Goal: Task Accomplishment & Management: Use online tool/utility

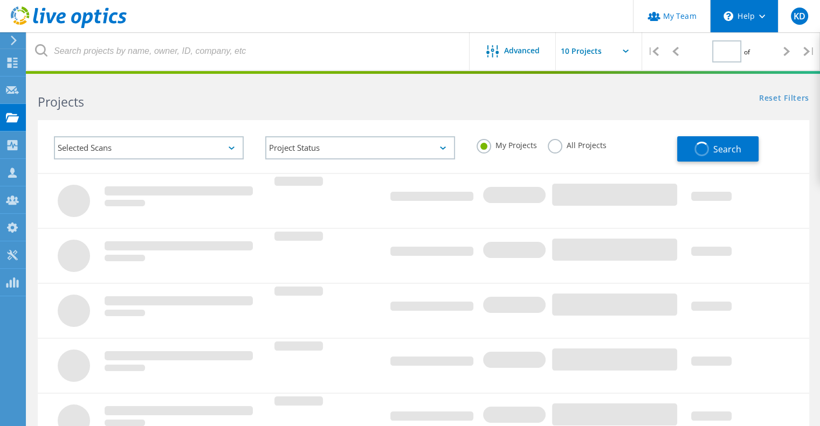
type input "1"
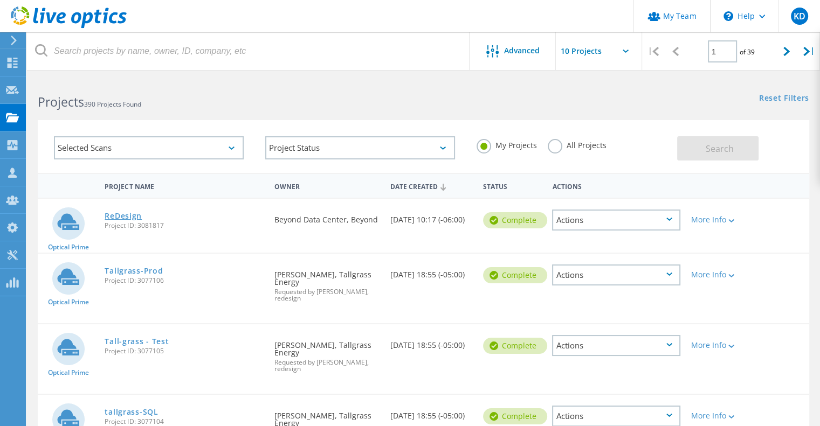
click at [120, 212] on link "ReDesign" at bounding box center [123, 216] width 37 height 8
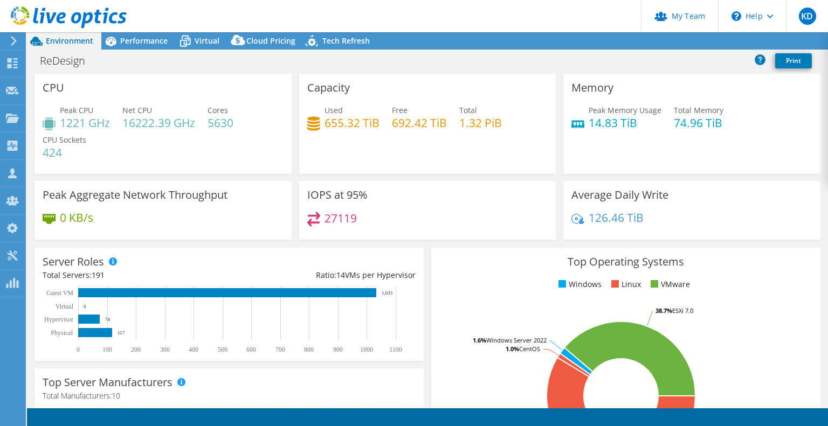
select select "USWest"
select select "USD"
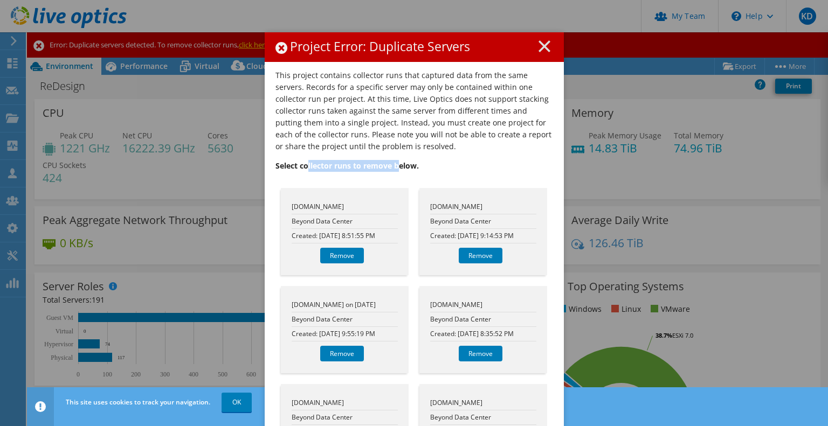
drag, startPoint x: 307, startPoint y: 161, endPoint x: 409, endPoint y: 168, distance: 102.6
click at [398, 167] on p "Select collector runs to remove below." at bounding box center [414, 166] width 278 height 12
click at [462, 164] on p "Select collector runs to remove below." at bounding box center [414, 166] width 278 height 12
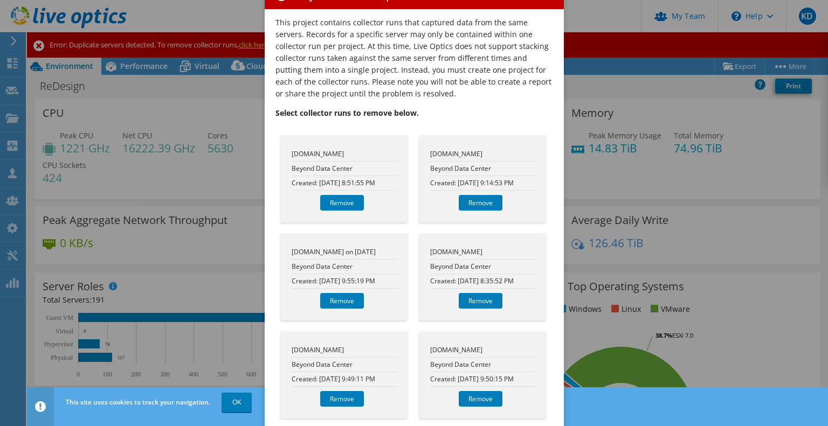
scroll to position [72, 0]
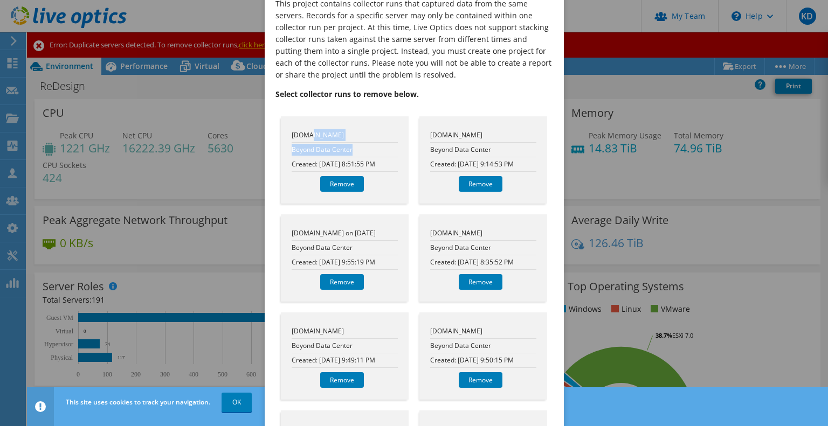
drag, startPoint x: 304, startPoint y: 134, endPoint x: 360, endPoint y: 143, distance: 56.4
click at [360, 143] on ul "jweb01.puppet8.test.ostk.com Beyond Data Center Created: 9/8/2025 8:51:55 PM" at bounding box center [345, 150] width 106 height 44
click at [370, 149] on li "Beyond Data Center" at bounding box center [345, 150] width 106 height 15
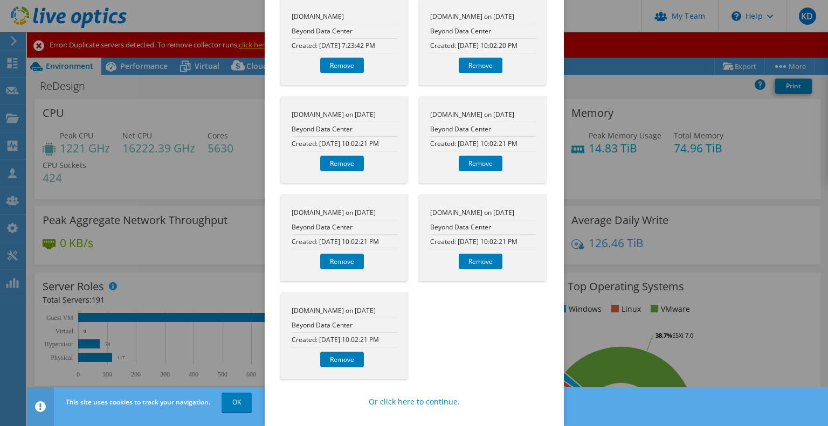
scroll to position [5748, 0]
click at [547, 243] on div "ats02.prod.ostk.com on 9/26/2025 Beyond Data Center Created: 9/26/2025 10:02:21…" at bounding box center [483, 238] width 139 height 98
drag, startPoint x: 416, startPoint y: 402, endPoint x: 420, endPoint y: 395, distance: 8.0
click at [416, 402] on link "Or click here to continue." at bounding box center [414, 402] width 91 height 12
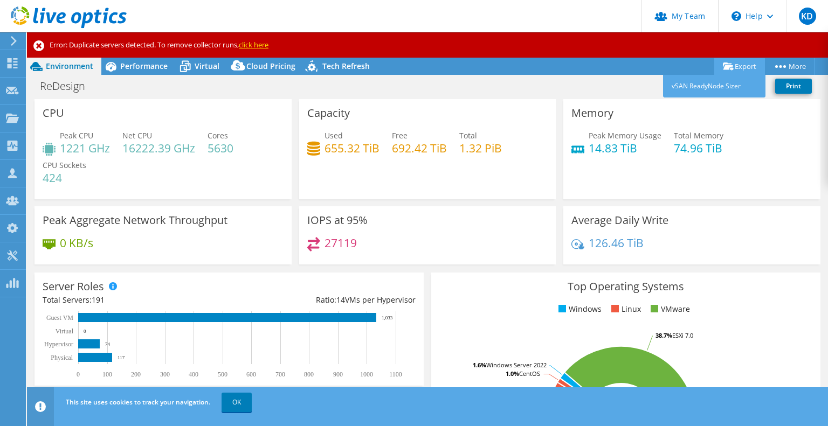
click at [740, 68] on link "Export" at bounding box center [739, 66] width 51 height 17
click at [627, 81] on div "ReDesign Print" at bounding box center [427, 86] width 801 height 20
click at [598, 64] on div "Project Actions Project Actions Export vSAN ReadyNode Sizer More" at bounding box center [427, 66] width 801 height 17
click at [724, 68] on icon at bounding box center [728, 67] width 11 height 8
drag, startPoint x: 640, startPoint y: 86, endPoint x: 685, endPoint y: 85, distance: 44.2
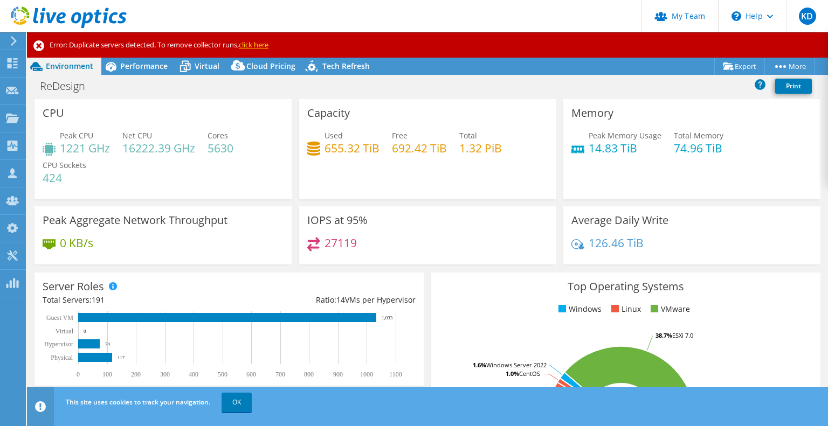
click at [645, 86] on div "ReDesign Print" at bounding box center [427, 86] width 801 height 20
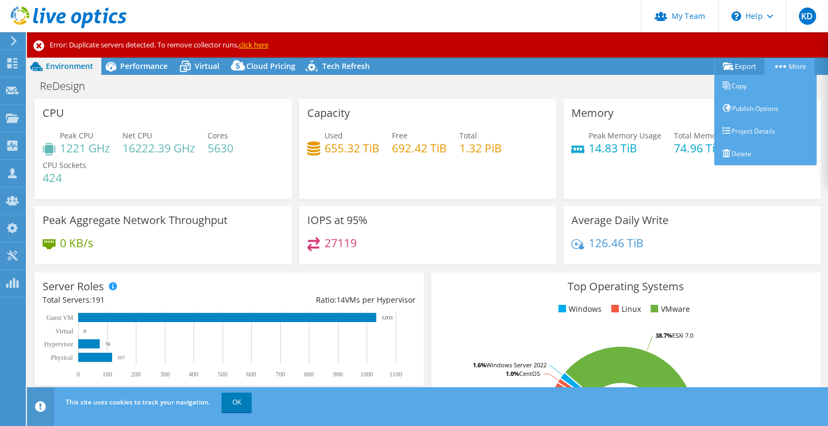
click at [768, 66] on link "More" at bounding box center [789, 66] width 50 height 17
click at [755, 121] on link "Project Details" at bounding box center [765, 131] width 102 height 23
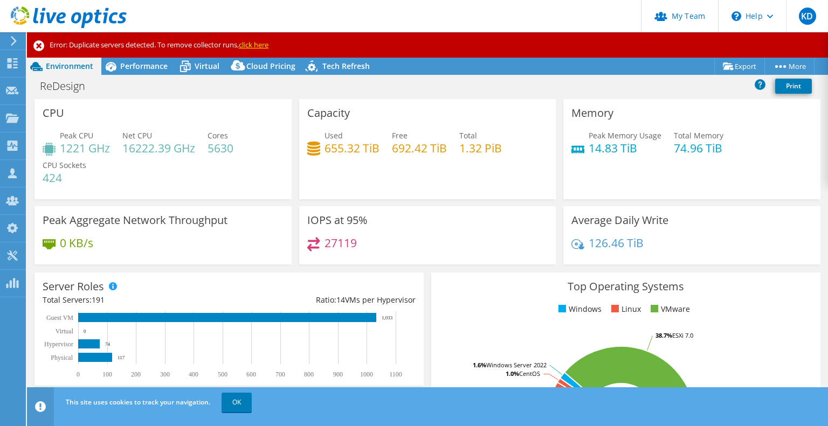
click at [142, 81] on div "ReDesign Print" at bounding box center [427, 86] width 801 height 20
click at [142, 79] on div "ReDesign Print" at bounding box center [427, 86] width 801 height 20
click at [143, 72] on div "Performance" at bounding box center [138, 66] width 74 height 17
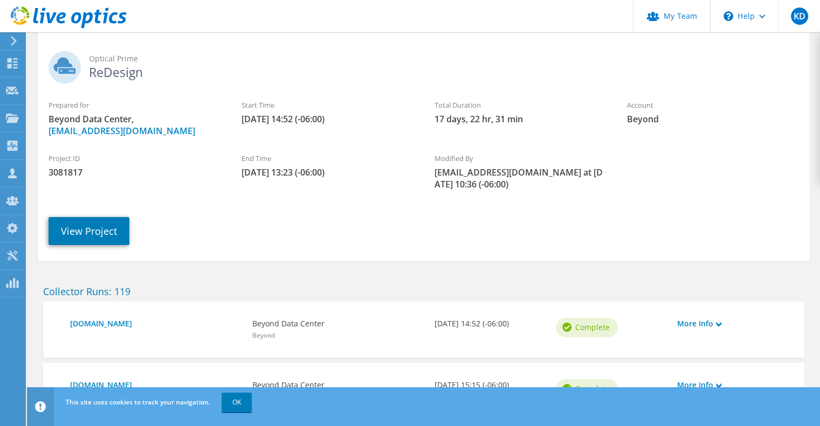
scroll to position [72, 0]
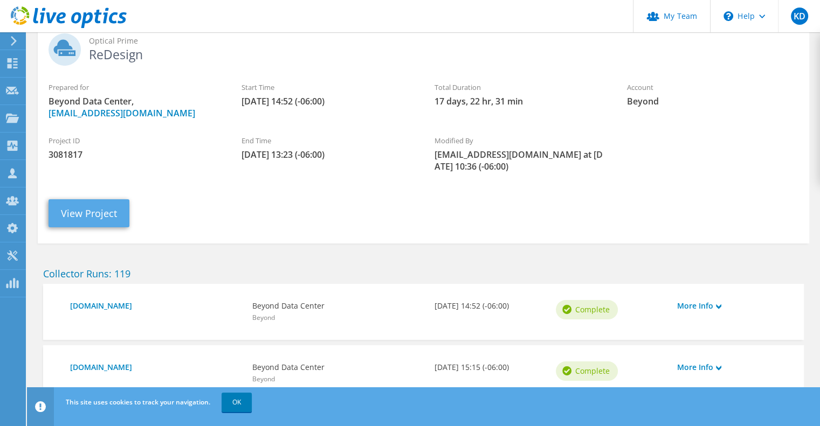
drag, startPoint x: 99, startPoint y: 228, endPoint x: 105, endPoint y: 226, distance: 6.3
click at [100, 228] on div "View Project" at bounding box center [434, 205] width 793 height 55
click at [107, 220] on link "View Project" at bounding box center [89, 213] width 81 height 28
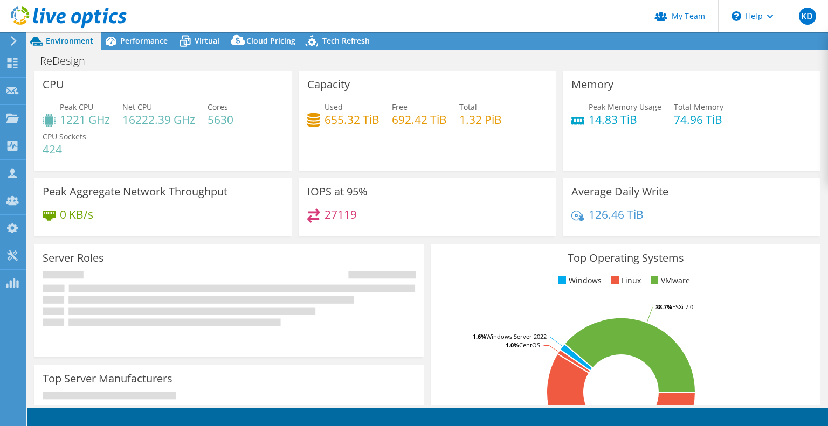
select select "USWest"
select select "USD"
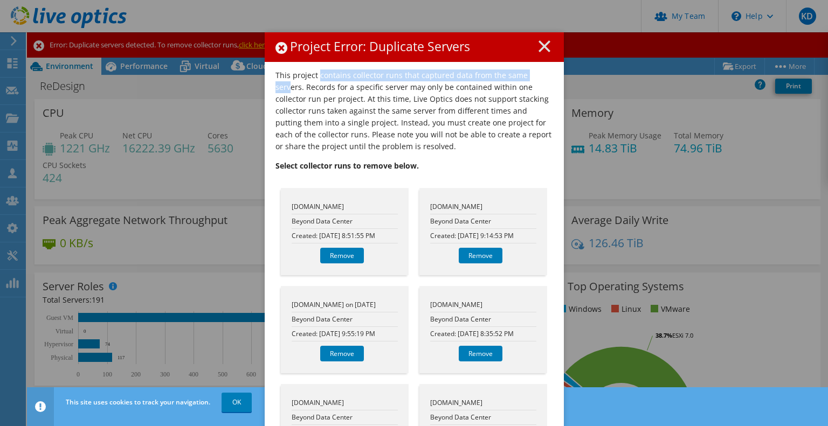
drag, startPoint x: 321, startPoint y: 70, endPoint x: 529, endPoint y: 79, distance: 208.3
click at [533, 79] on p "This project contains collector runs that captured data from the same servers. …" at bounding box center [414, 111] width 278 height 83
drag, startPoint x: 307, startPoint y: 74, endPoint x: 383, endPoint y: 86, distance: 77.5
click at [373, 86] on p "This project contains collector runs that captured data from the same servers. …" at bounding box center [414, 111] width 278 height 83
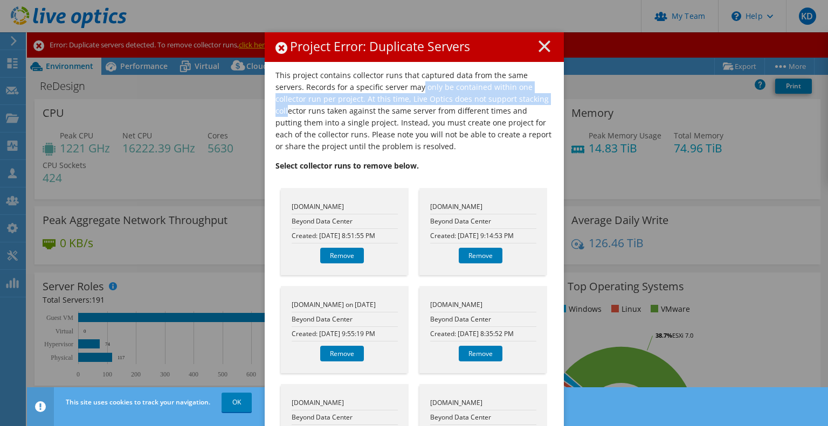
drag, startPoint x: 395, startPoint y: 82, endPoint x: 504, endPoint y: 94, distance: 109.6
click at [504, 94] on p "This project contains collector runs that captured data from the same servers. …" at bounding box center [414, 111] width 278 height 83
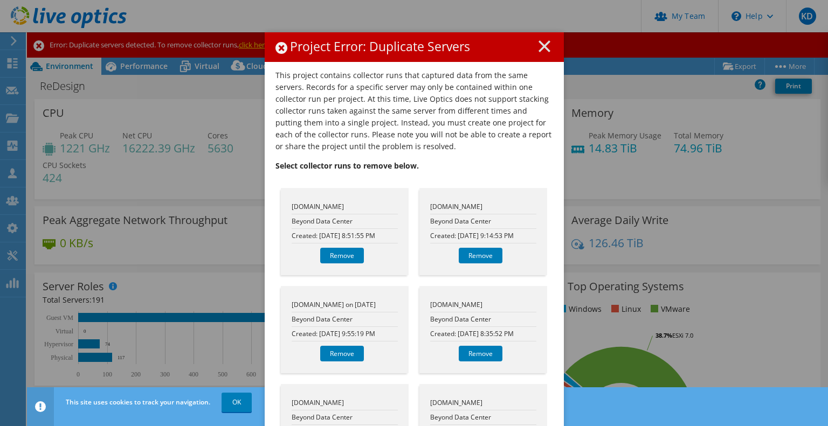
click at [453, 125] on p "This project contains collector runs that captured data from the same servers. …" at bounding box center [414, 111] width 278 height 83
drag, startPoint x: 308, startPoint y: 158, endPoint x: 436, endPoint y: 163, distance: 127.8
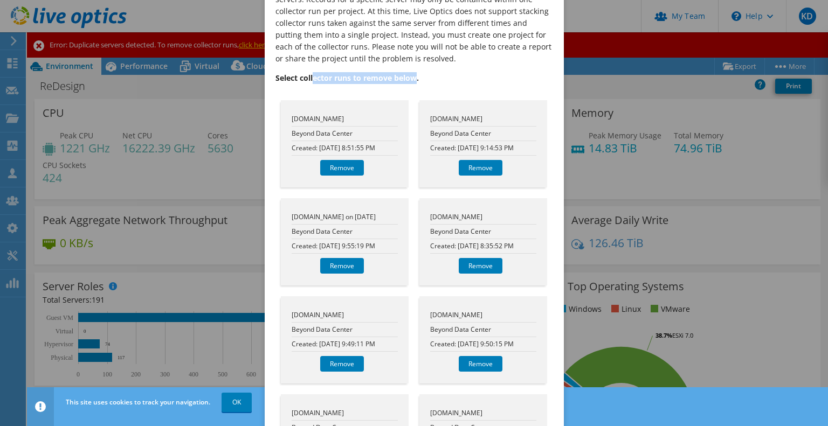
scroll to position [72, 0]
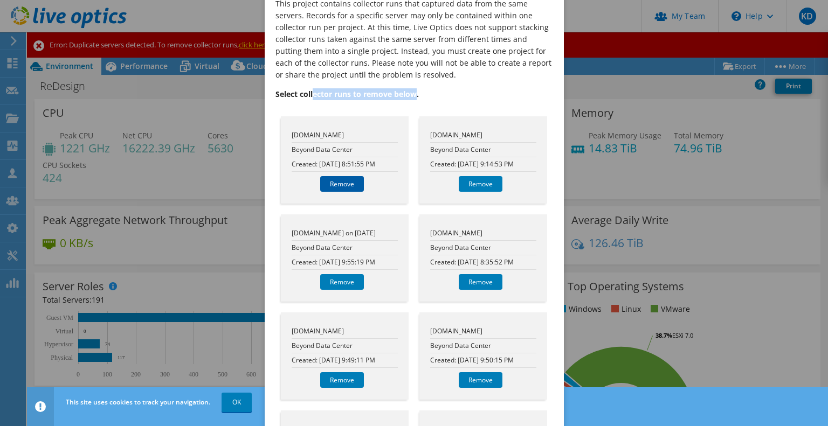
click at [350, 183] on link "Remove" at bounding box center [342, 184] width 44 height 16
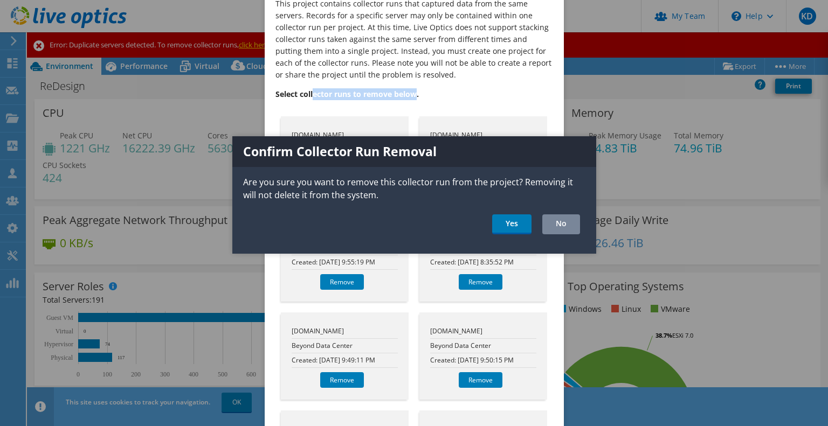
click at [555, 224] on link "No" at bounding box center [561, 225] width 38 height 20
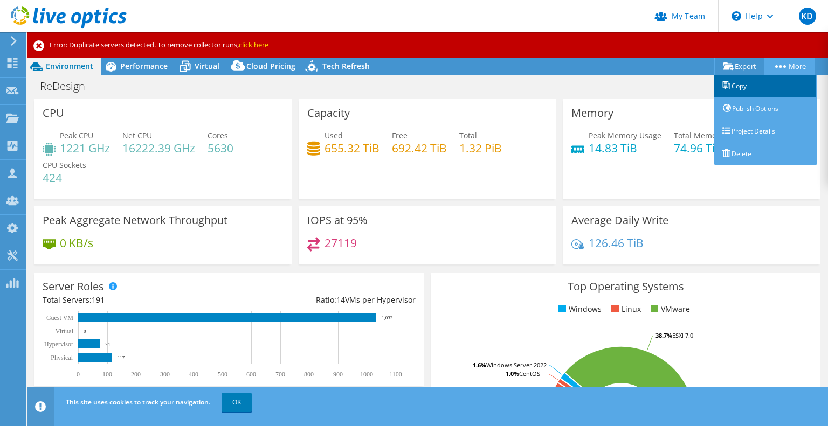
click at [773, 81] on link "Copy" at bounding box center [765, 86] width 102 height 23
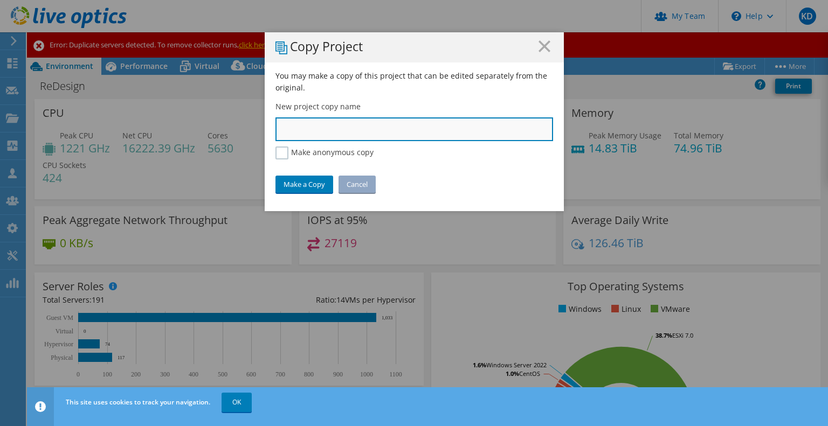
click at [398, 121] on input "text" at bounding box center [414, 130] width 278 height 24
type input "Beyond_Backup"
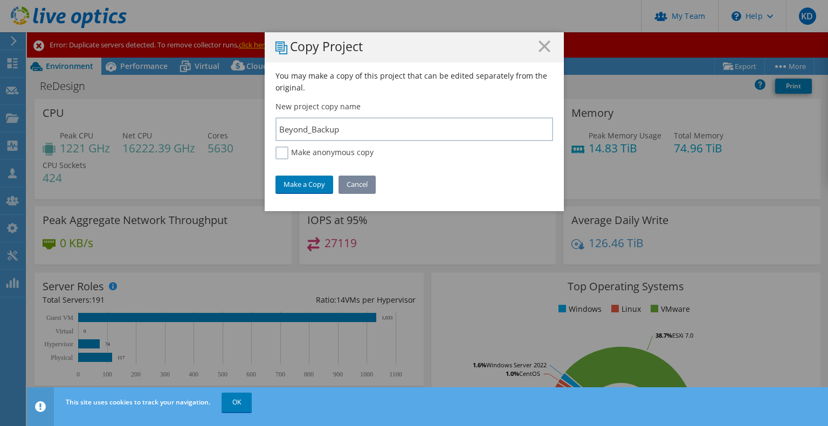
click at [340, 183] on link "Cancel" at bounding box center [357, 184] width 37 height 17
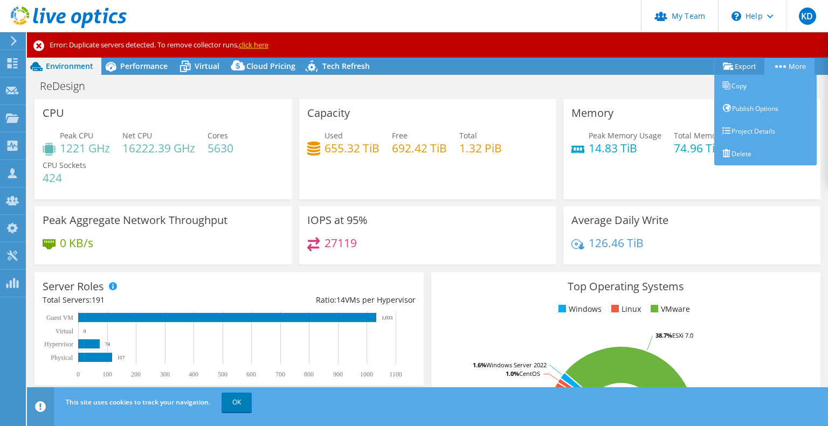
click at [798, 66] on link "More" at bounding box center [789, 66] width 50 height 17
click at [772, 80] on link "Copy" at bounding box center [765, 86] width 102 height 23
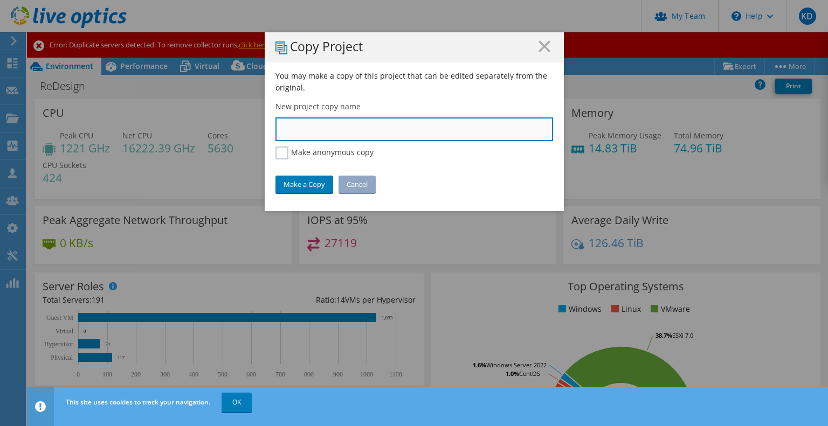
click at [451, 126] on input "text" at bounding box center [414, 130] width 278 height 24
type input "Beyond_Backup"
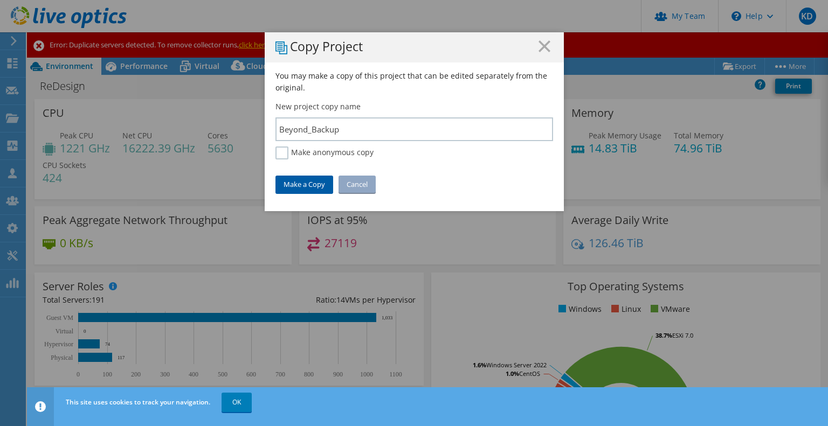
click at [312, 180] on link "Make a Copy" at bounding box center [304, 184] width 58 height 17
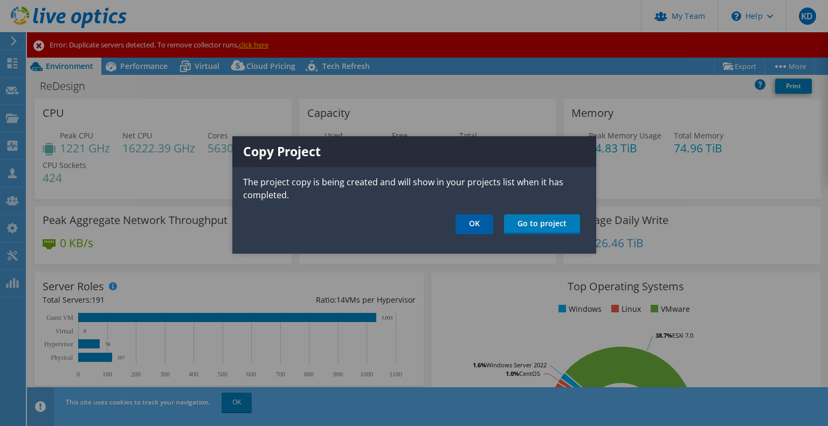
click at [467, 226] on link "OK" at bounding box center [474, 225] width 38 height 20
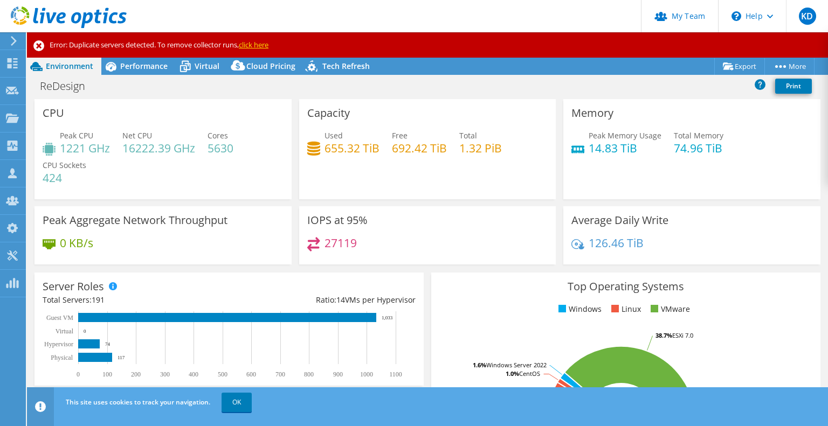
click at [257, 42] on link "click here" at bounding box center [254, 45] width 30 height 10
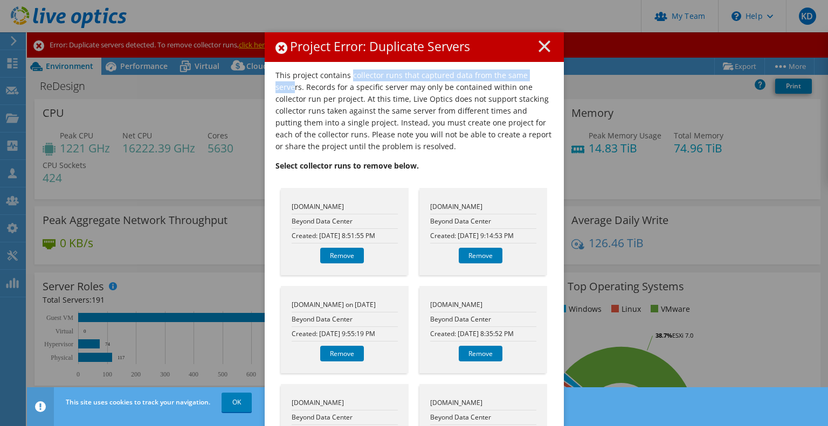
drag, startPoint x: 357, startPoint y: 69, endPoint x: 537, endPoint y: 72, distance: 180.1
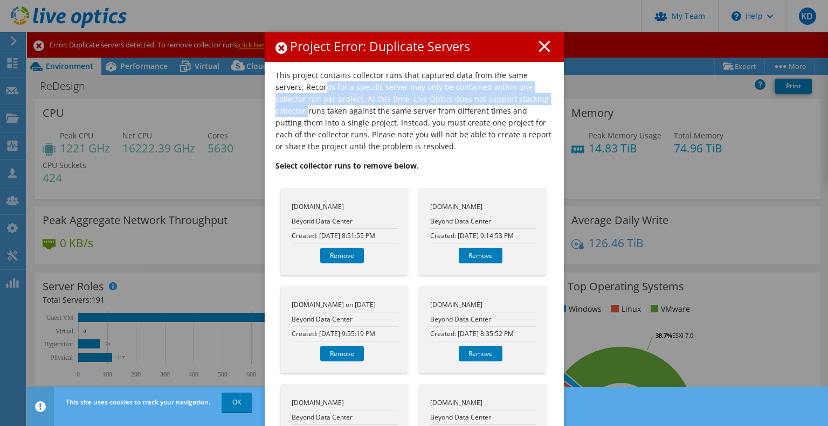
drag, startPoint x: 303, startPoint y: 87, endPoint x: 522, endPoint y: 97, distance: 219.1
click at [522, 97] on p "This project contains collector runs that captured data from the same servers. …" at bounding box center [414, 111] width 278 height 83
click at [486, 105] on p "This project contains collector runs that captured data from the same servers. …" at bounding box center [414, 111] width 278 height 83
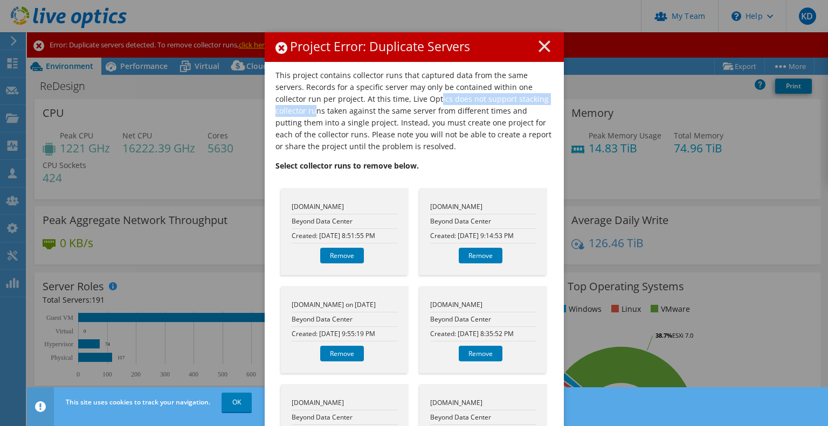
drag, startPoint x: 386, startPoint y: 101, endPoint x: 531, endPoint y: 99, distance: 145.6
click at [531, 99] on p "This project contains collector runs that captured data from the same servers. …" at bounding box center [414, 111] width 278 height 83
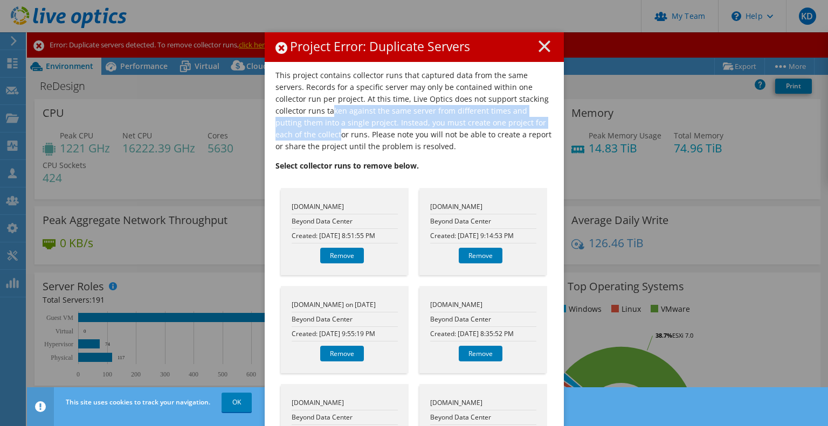
drag, startPoint x: 281, startPoint y: 112, endPoint x: 493, endPoint y: 103, distance: 211.5
click at [529, 119] on p "This project contains collector runs that captured data from the same servers. …" at bounding box center [414, 111] width 278 height 83
click at [440, 118] on p "This project contains collector runs that captured data from the same servers. …" at bounding box center [414, 111] width 278 height 83
click at [394, 123] on p "This project contains collector runs that captured data from the same servers. …" at bounding box center [414, 111] width 278 height 83
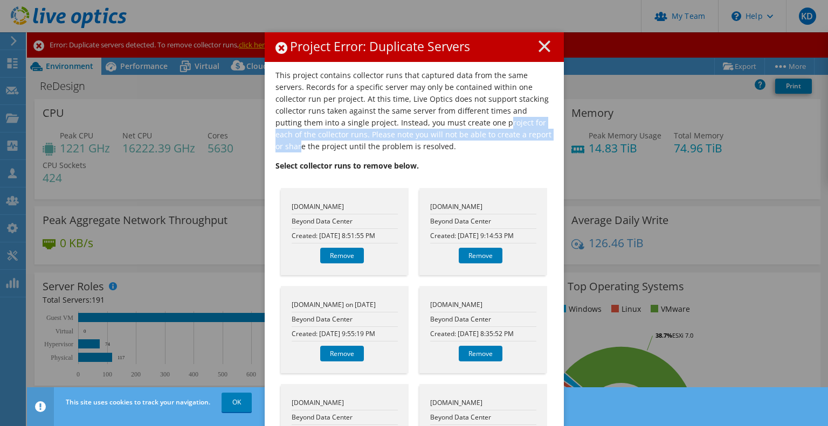
drag, startPoint x: 435, startPoint y: 125, endPoint x: 477, endPoint y: 129, distance: 42.3
click at [493, 131] on p "This project contains collector runs that captured data from the same servers. …" at bounding box center [414, 111] width 278 height 83
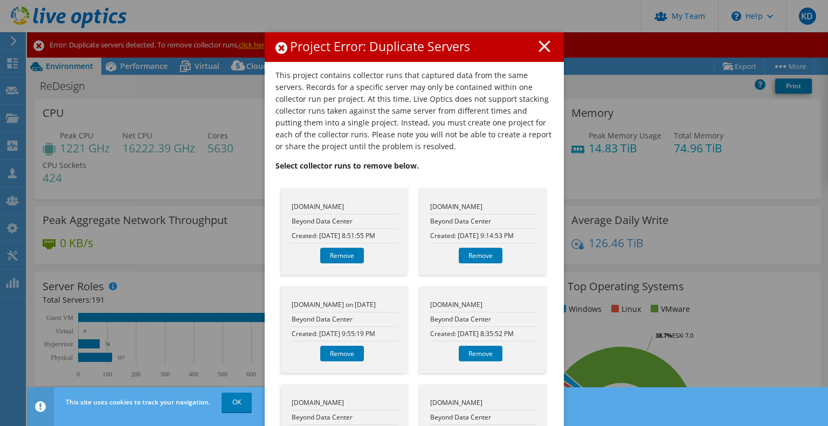
click at [466, 141] on p "This project contains collector runs that captured data from the same servers. …" at bounding box center [414, 111] width 278 height 83
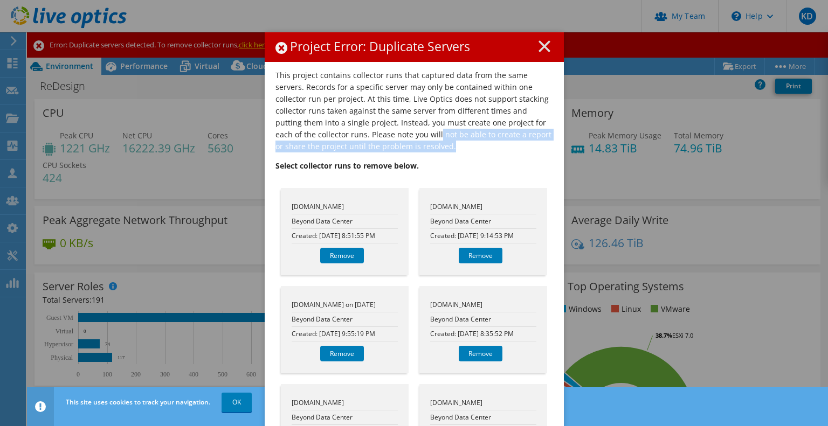
drag, startPoint x: 360, startPoint y: 136, endPoint x: 527, endPoint y: 142, distance: 166.7
click at [527, 142] on p "This project contains collector runs that captured data from the same servers. …" at bounding box center [414, 111] width 278 height 83
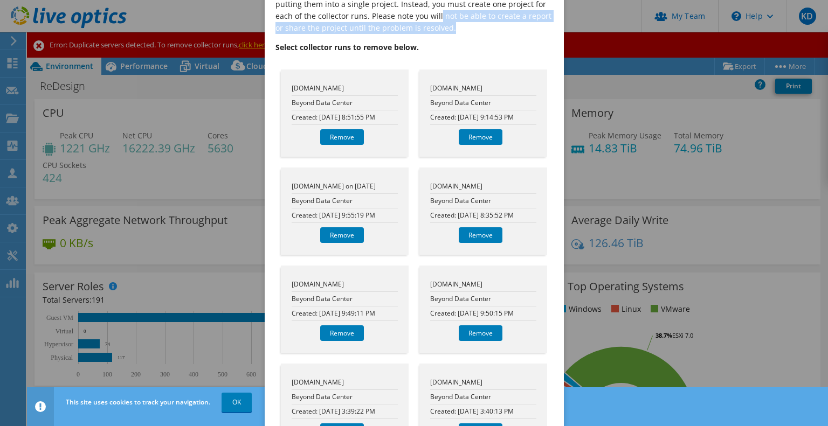
scroll to position [143, 0]
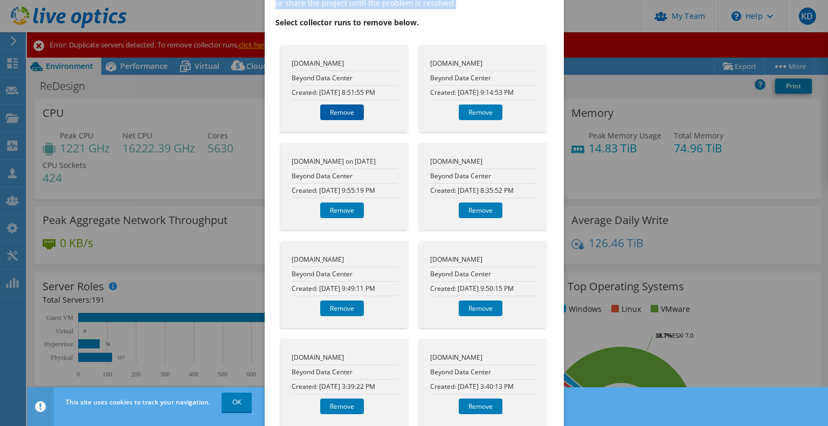
click at [343, 116] on link "Remove" at bounding box center [342, 113] width 44 height 16
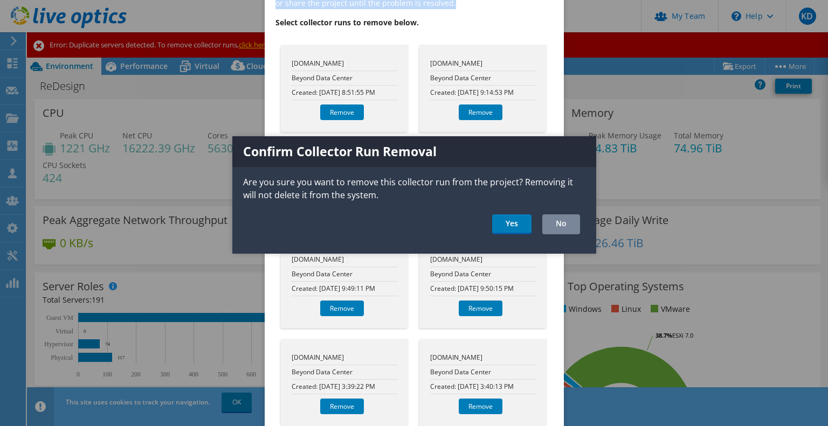
click at [553, 222] on link "No" at bounding box center [561, 225] width 38 height 20
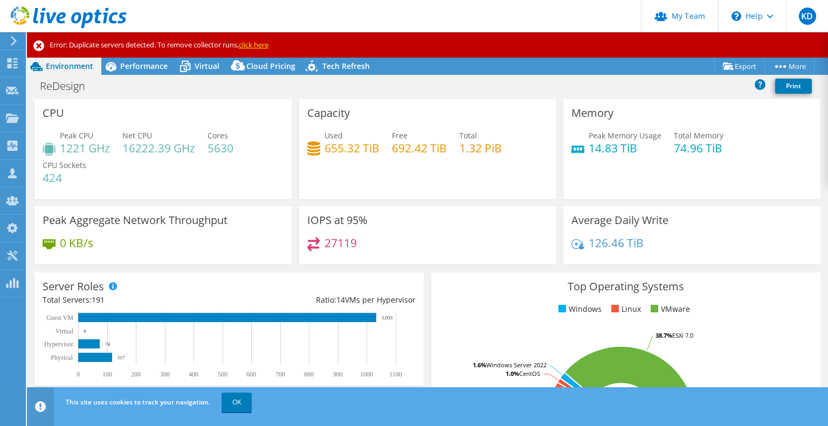
click at [262, 37] on div "Error: Duplicate servers detected. To remove collector runs, click here" at bounding box center [427, 44] width 801 height 25
click at [261, 40] on link "click here" at bounding box center [254, 45] width 30 height 10
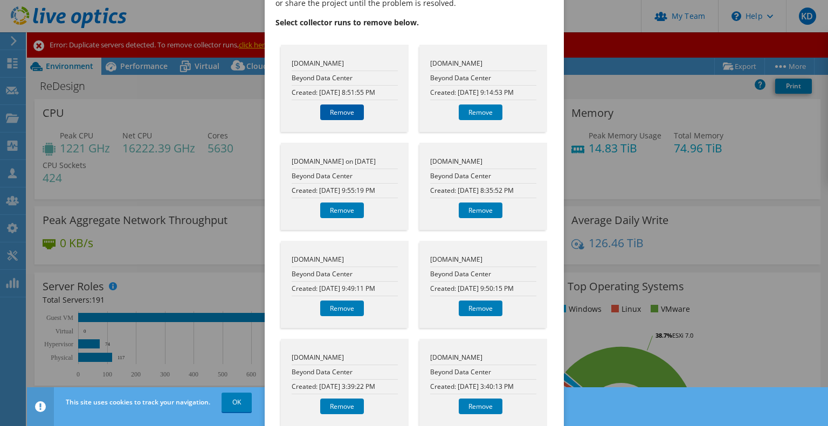
click at [339, 107] on link "Remove" at bounding box center [342, 113] width 44 height 16
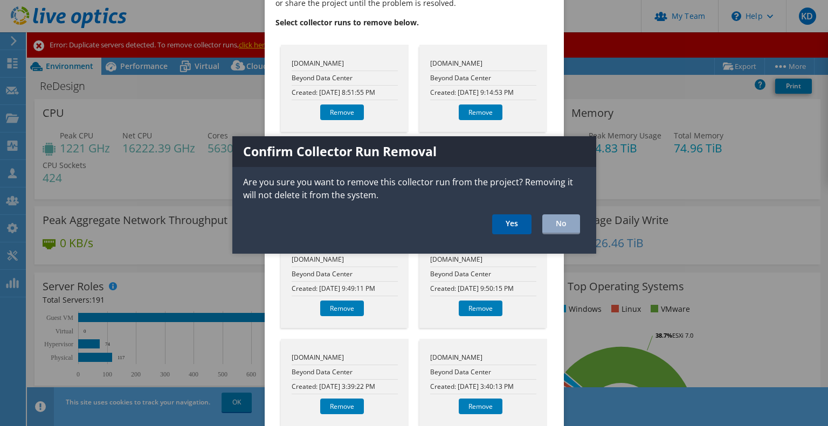
click at [512, 224] on link "Yes" at bounding box center [511, 225] width 39 height 20
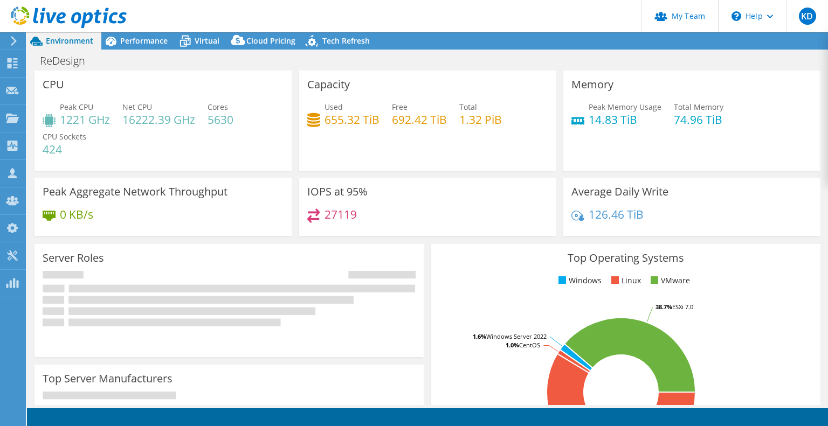
select select "USWest"
select select "USD"
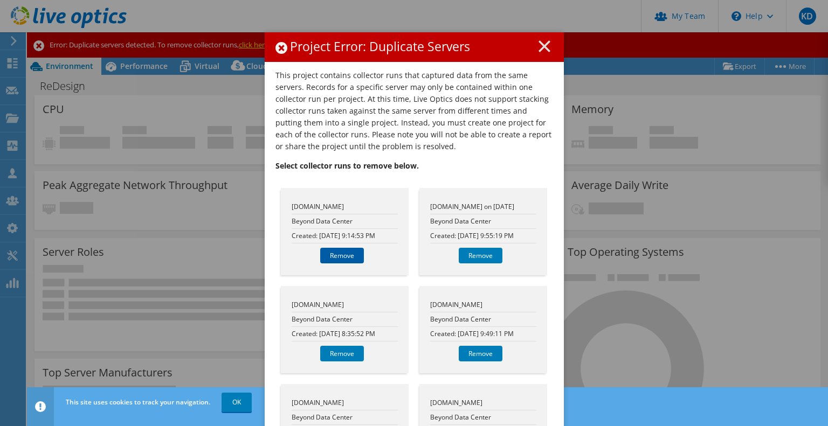
click at [339, 256] on link "Remove" at bounding box center [342, 256] width 44 height 16
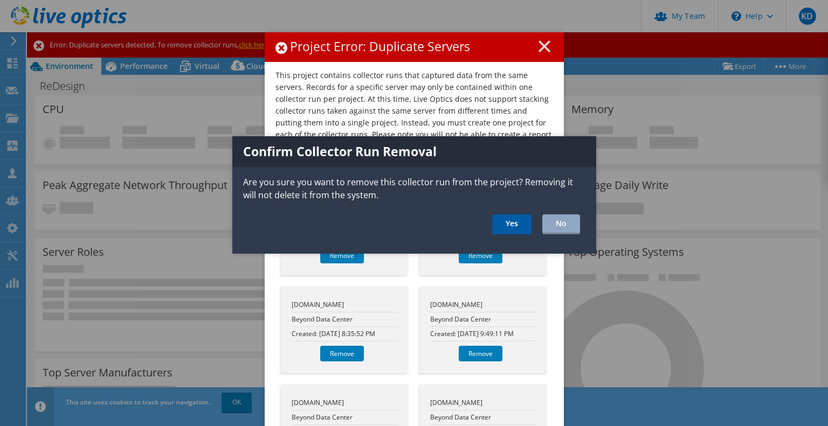
click at [507, 224] on link "Yes" at bounding box center [511, 225] width 39 height 20
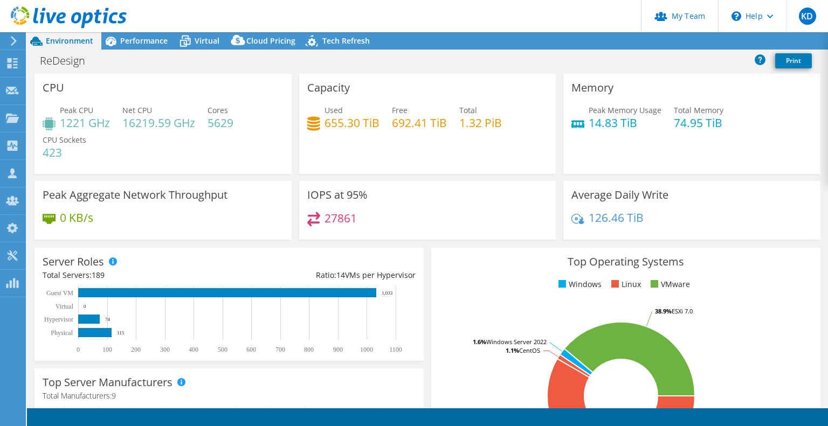
select select "USWest"
select select "USD"
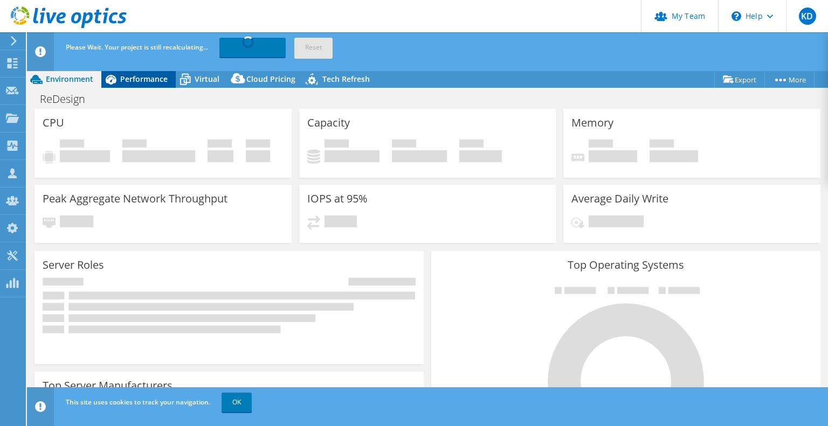
click at [138, 80] on span "Performance" at bounding box center [143, 79] width 47 height 10
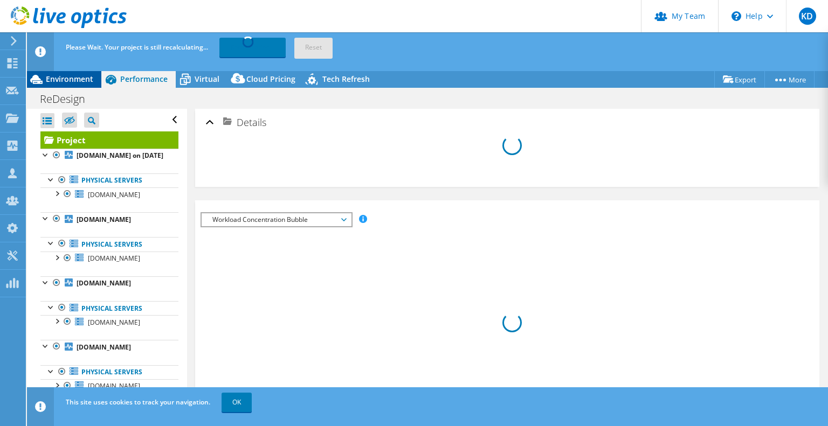
click at [83, 76] on span "Environment" at bounding box center [69, 79] width 47 height 10
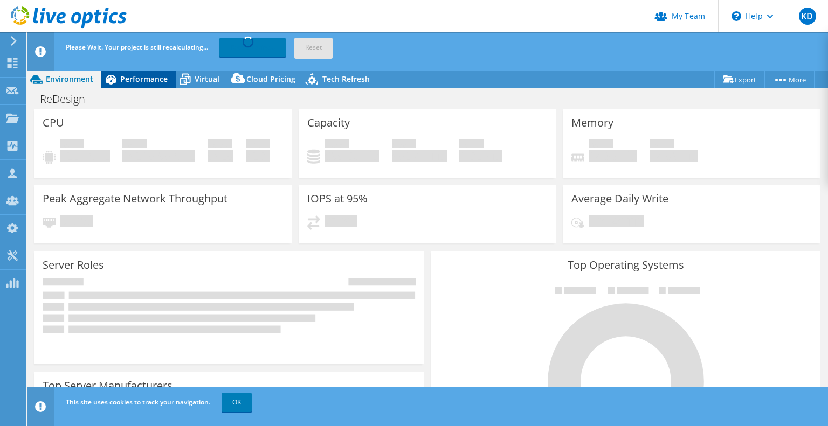
click at [118, 78] on icon at bounding box center [110, 79] width 19 height 19
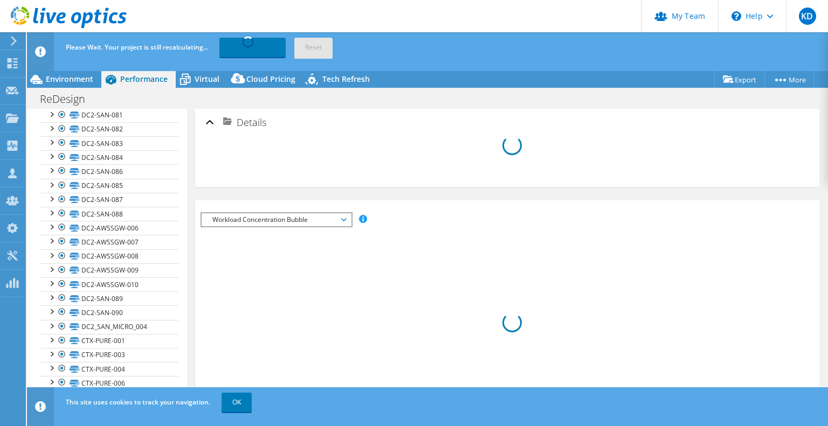
scroll to position [7978, 0]
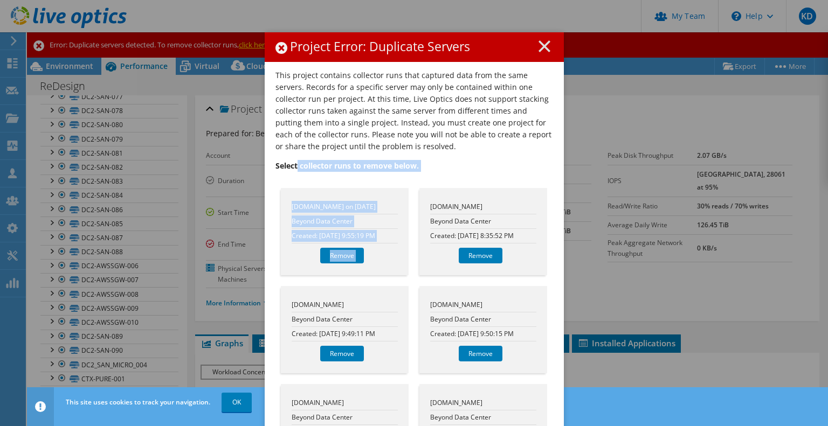
drag, startPoint x: 292, startPoint y: 166, endPoint x: 441, endPoint y: 171, distance: 148.9
click at [444, 170] on p "Select collector runs to remove below." at bounding box center [414, 166] width 278 height 12
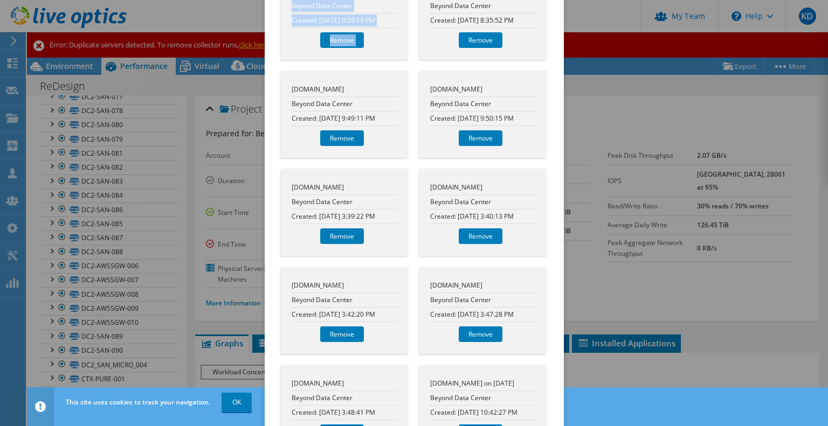
scroll to position [0, 0]
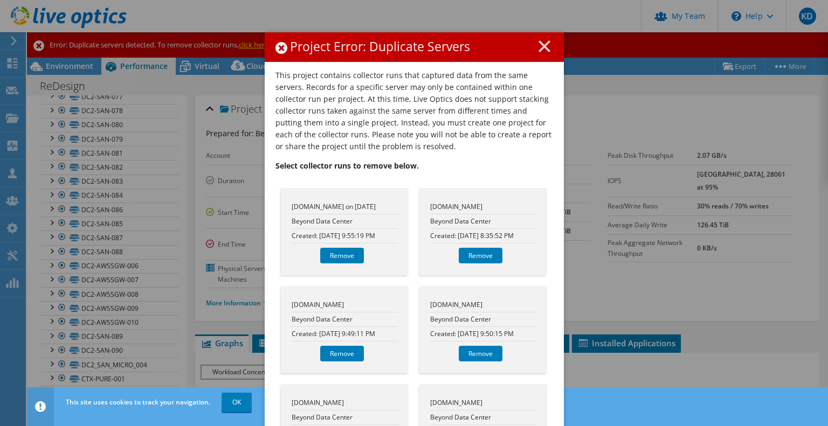
click at [439, 136] on p "This project contains collector runs that captured data from the same servers. …" at bounding box center [414, 111] width 278 height 83
click at [334, 264] on link "Remove" at bounding box center [342, 256] width 44 height 16
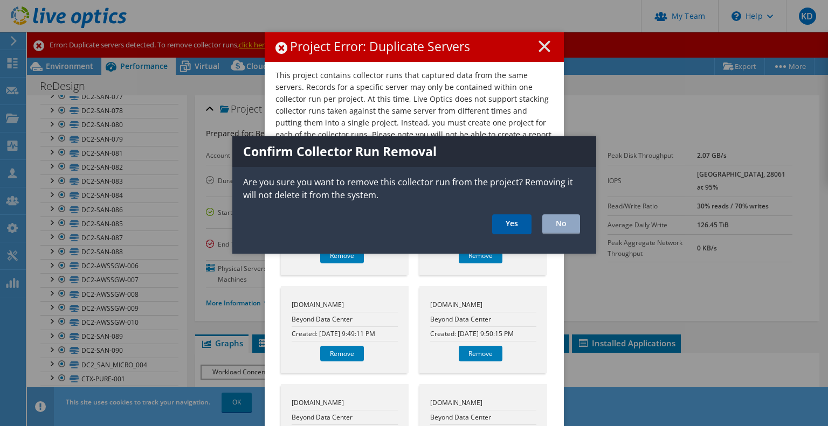
click at [515, 229] on link "Yes" at bounding box center [511, 225] width 39 height 20
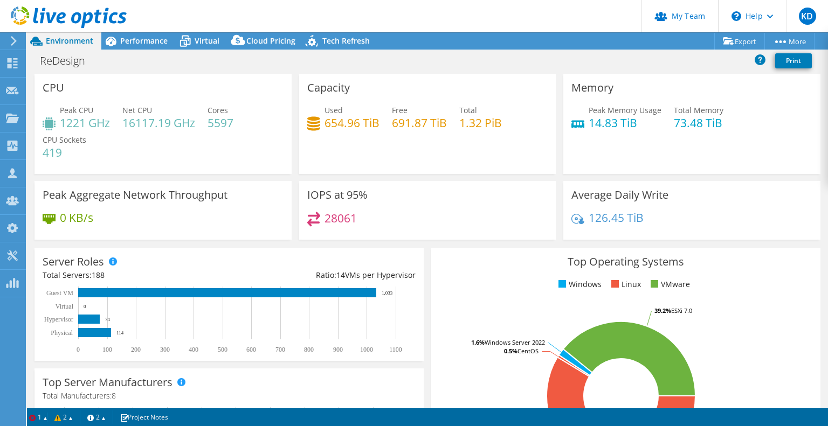
select select "USWest"
select select "USD"
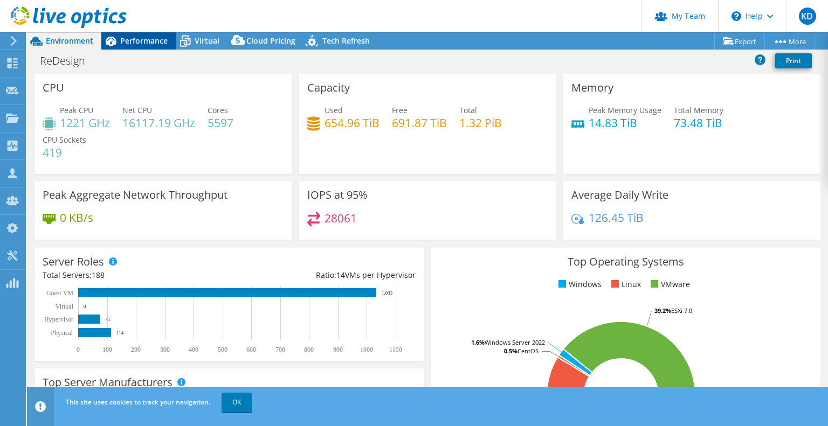
drag, startPoint x: 114, startPoint y: 40, endPoint x: 121, endPoint y: 45, distance: 8.5
click at [115, 40] on icon at bounding box center [110, 41] width 19 height 19
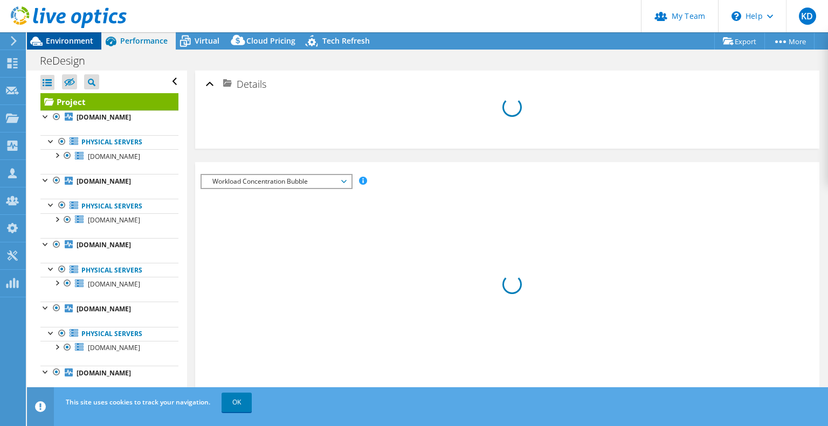
drag, startPoint x: 65, startPoint y: 40, endPoint x: 73, endPoint y: 40, distance: 8.1
click at [65, 40] on span "Environment" at bounding box center [69, 41] width 47 height 10
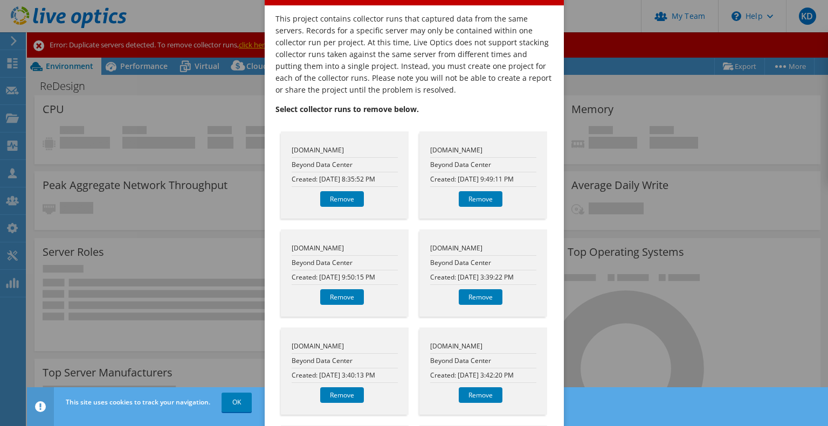
scroll to position [72, 0]
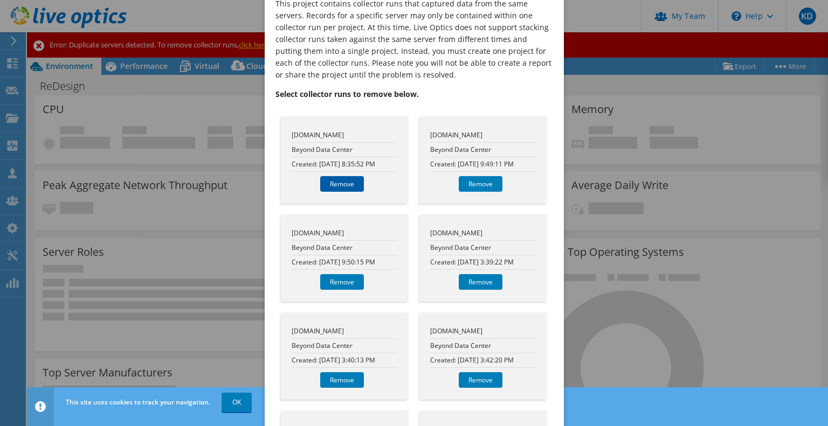
click at [339, 184] on link "Remove" at bounding box center [342, 184] width 44 height 16
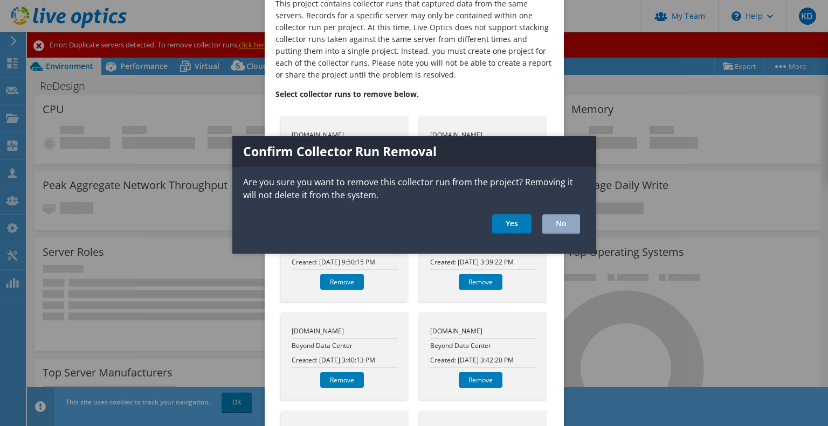
click at [540, 223] on ul "Yes No" at bounding box center [414, 225] width 364 height 20
click at [514, 221] on link "Yes" at bounding box center [511, 225] width 39 height 20
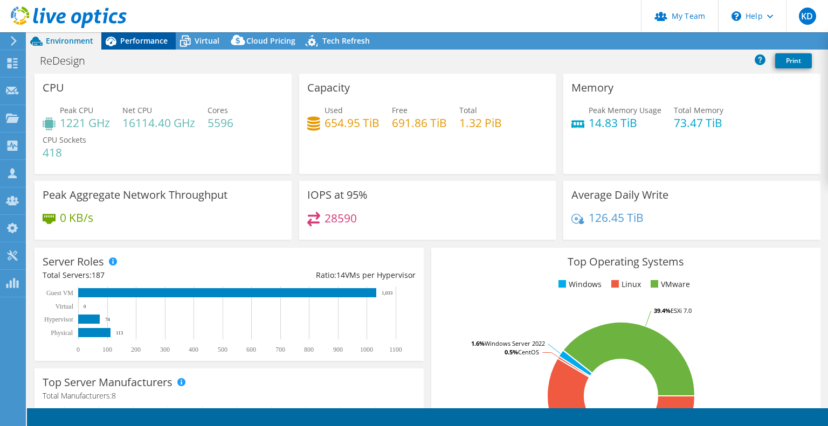
select select "USWest"
select select "USD"
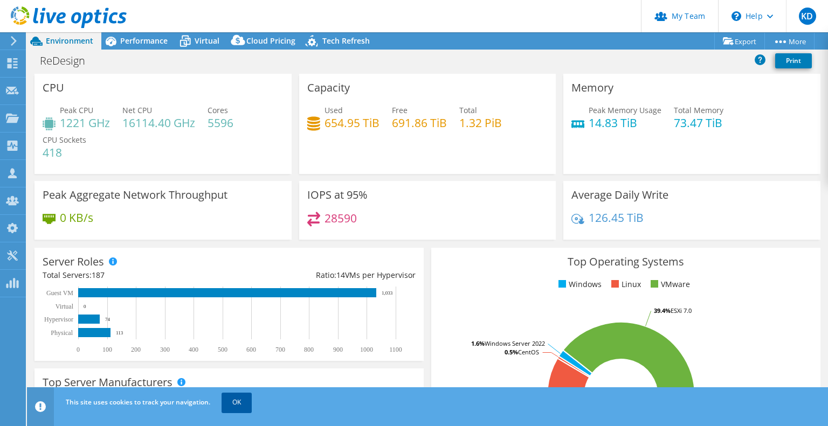
click at [241, 409] on link "OK" at bounding box center [237, 402] width 30 height 19
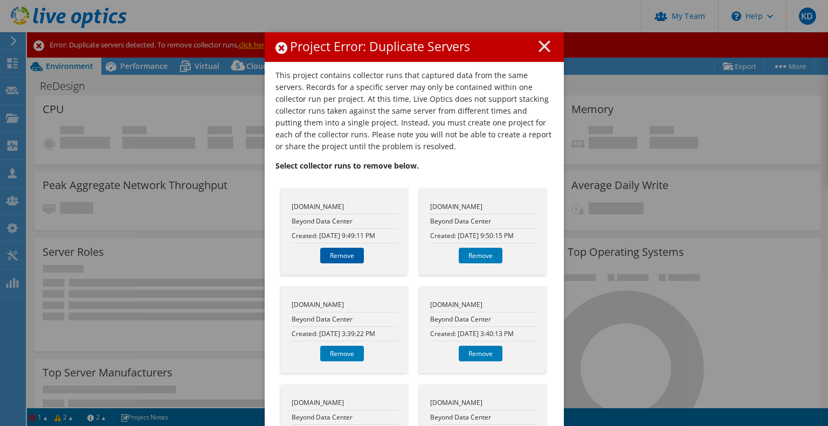
click at [334, 250] on link "Remove" at bounding box center [342, 256] width 44 height 16
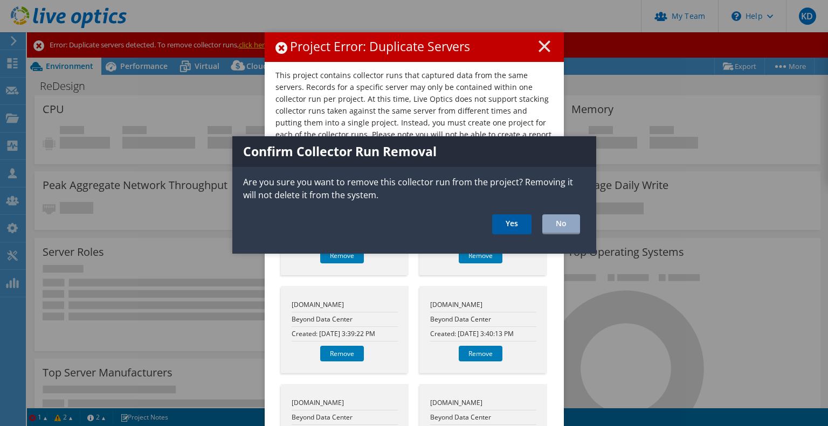
click at [513, 226] on link "Yes" at bounding box center [511, 225] width 39 height 20
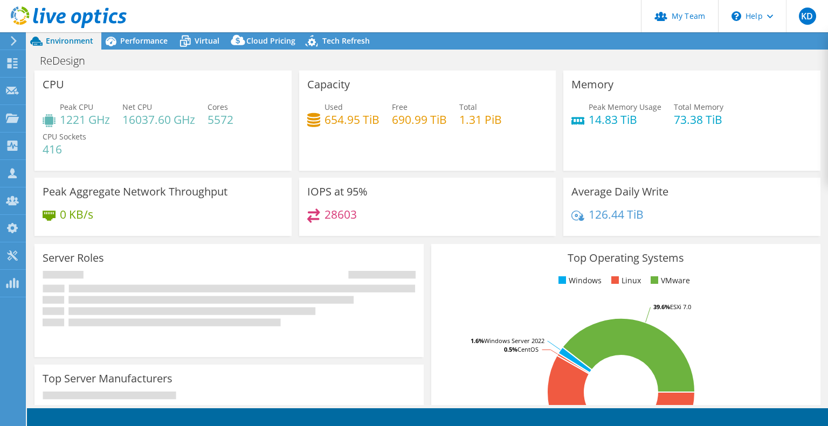
select select "USWest"
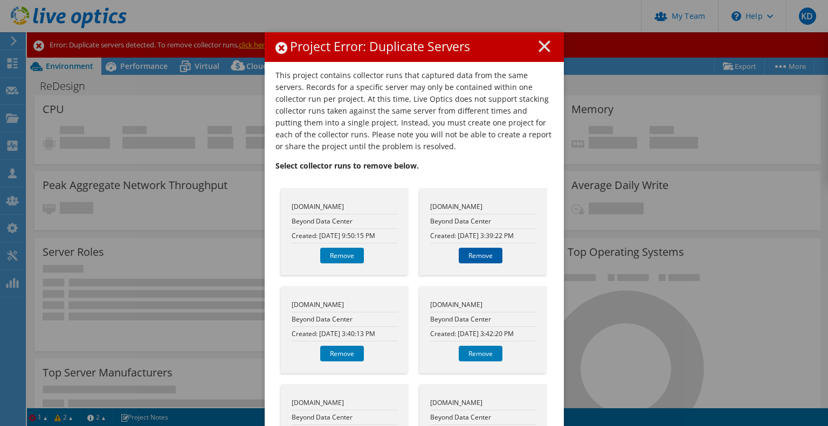
click at [459, 258] on link "Remove" at bounding box center [481, 256] width 44 height 16
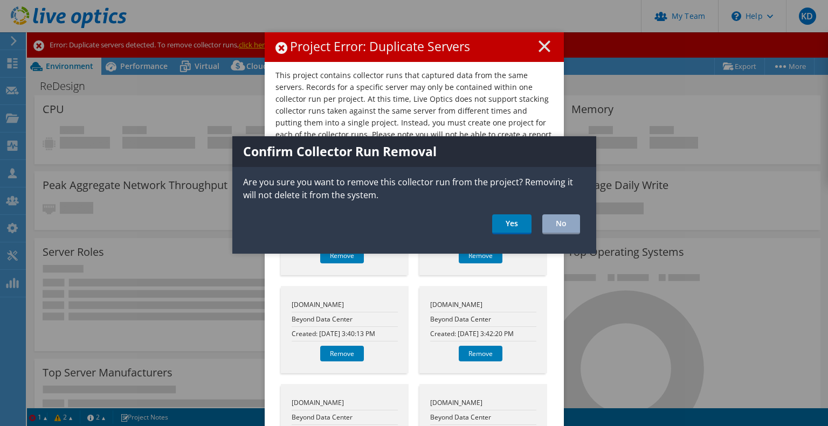
click at [486, 232] on ul "Yes No" at bounding box center [414, 225] width 364 height 20
click at [513, 227] on link "Yes" at bounding box center [511, 225] width 39 height 20
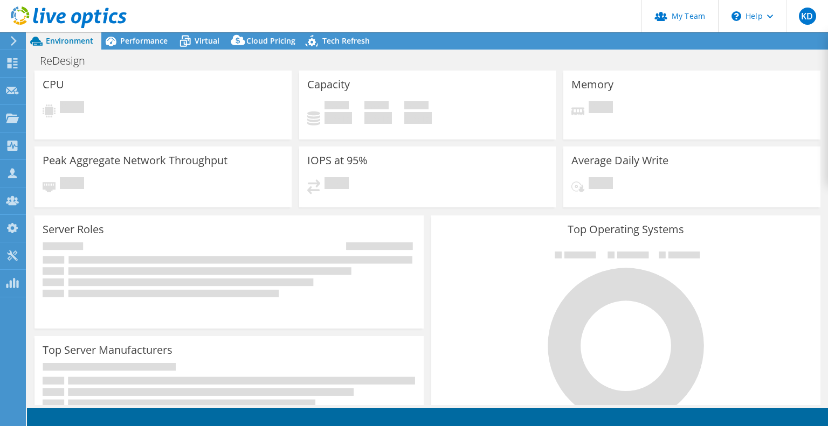
select select "USWest"
select select "USD"
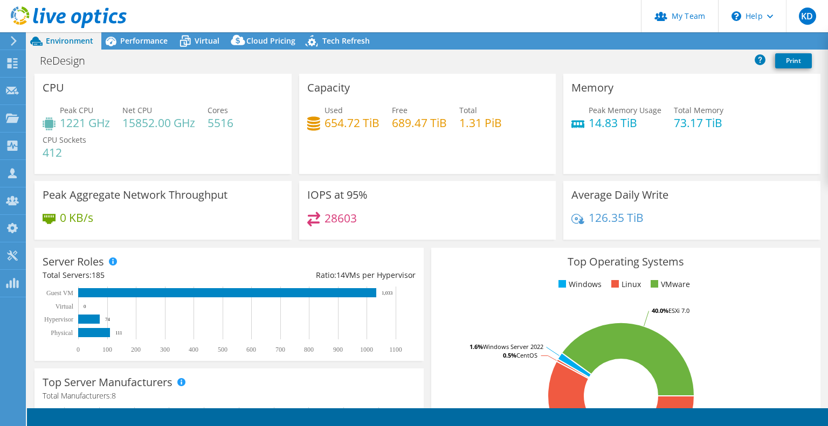
select select "USWest"
select select "USD"
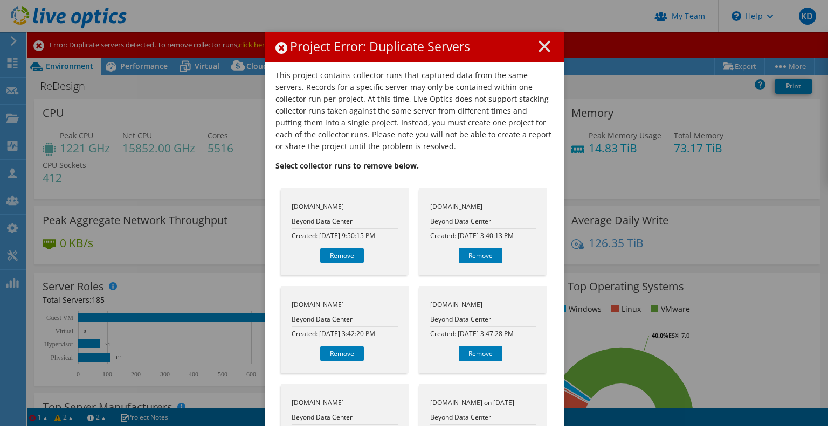
radio input "true"
radio input "false"
click at [336, 250] on link "Remove" at bounding box center [342, 256] width 44 height 16
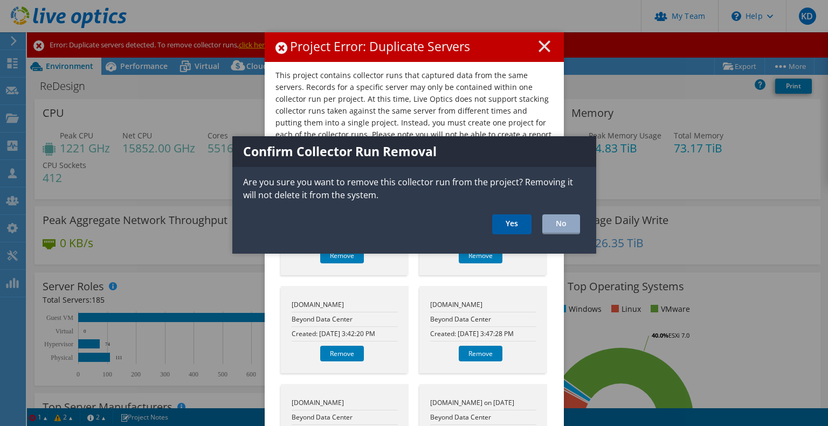
click at [508, 228] on link "Yes" at bounding box center [511, 225] width 39 height 20
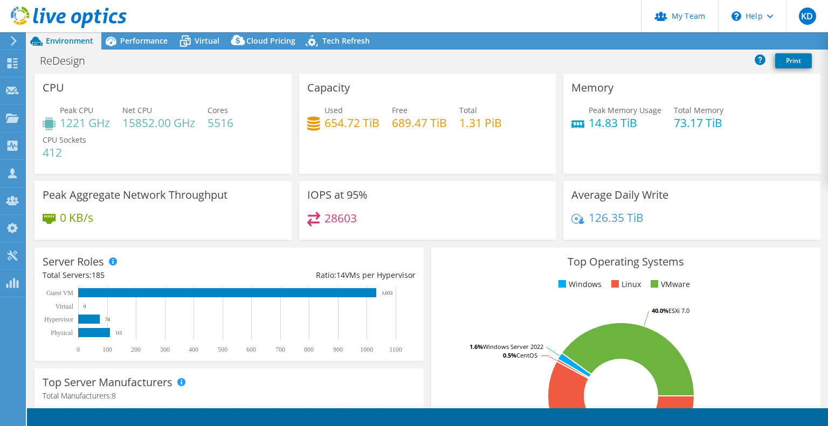
select select "USD"
select select "USWest"
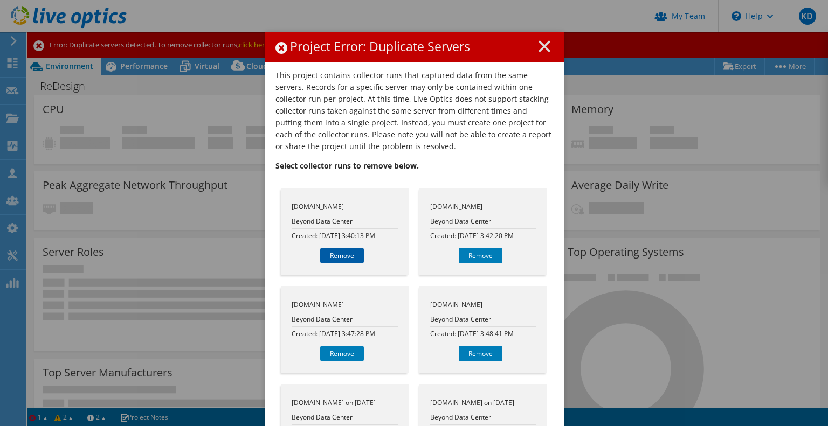
click at [332, 256] on link "Remove" at bounding box center [342, 256] width 44 height 16
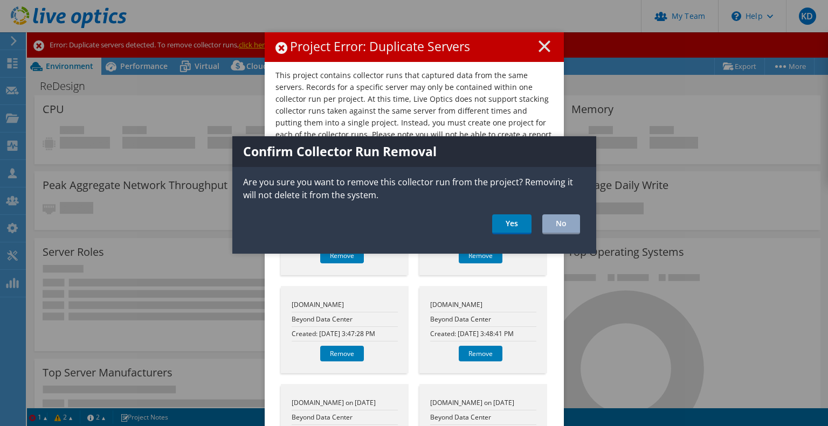
scroll to position [373, 0]
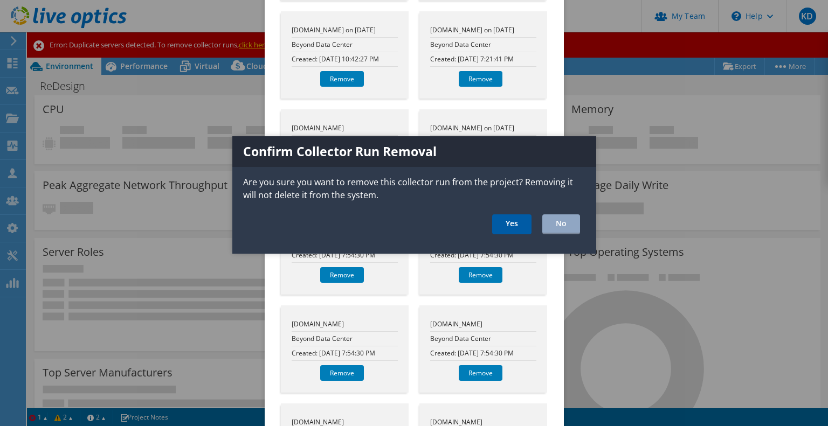
click at [509, 228] on link "Yes" at bounding box center [511, 225] width 39 height 20
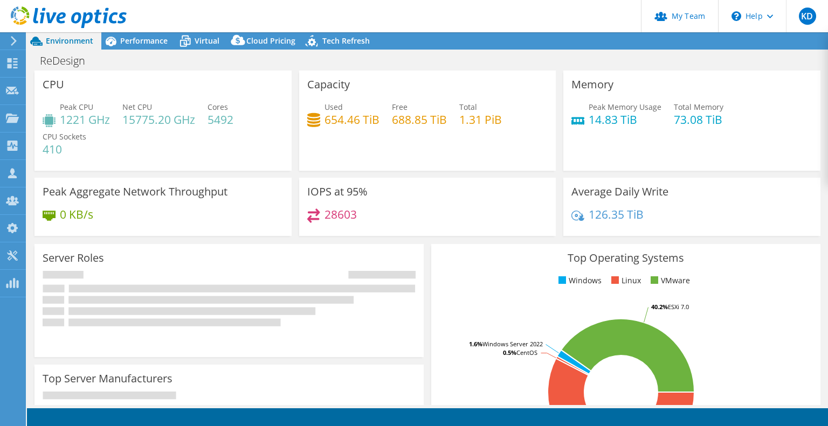
select select "USWest"
select select "USD"
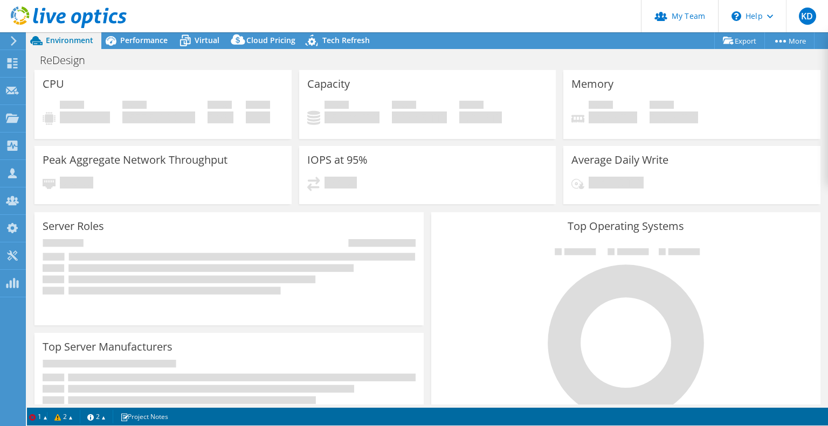
radio input "true"
radio input "false"
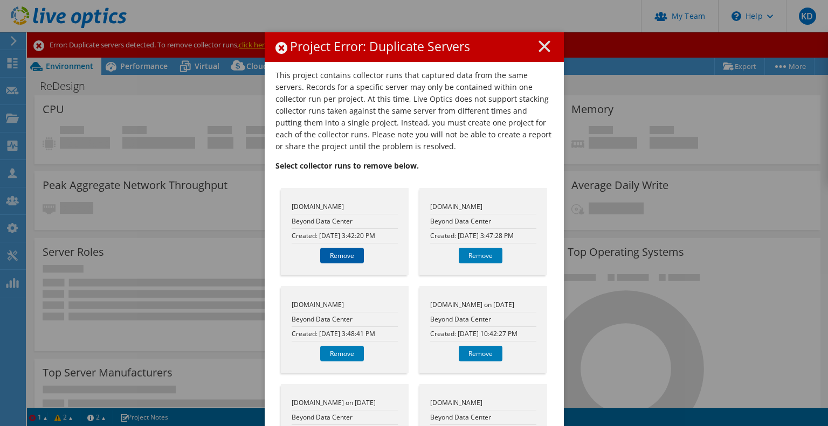
click at [349, 257] on link "Remove" at bounding box center [342, 256] width 44 height 16
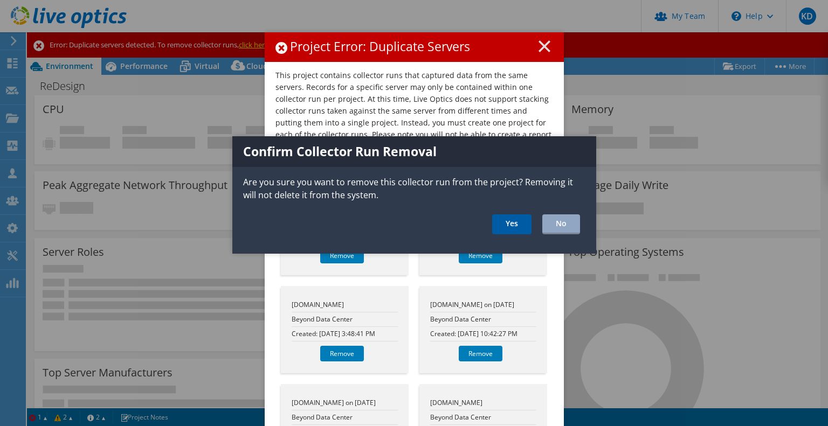
click at [505, 219] on link "Yes" at bounding box center [511, 225] width 39 height 20
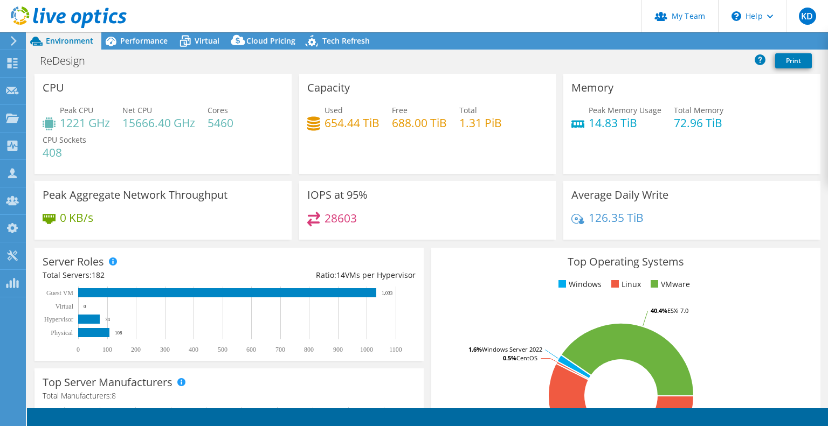
select select "USWest"
select select "USD"
